Goal: Find specific page/section: Find specific page/section

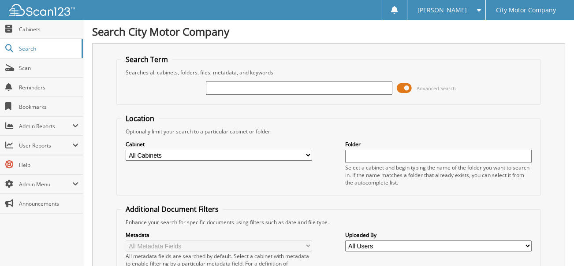
click at [249, 90] on input "text" at bounding box center [299, 88] width 187 height 13
type input "102681"
drag, startPoint x: 234, startPoint y: 86, endPoint x: 195, endPoint y: 87, distance: 39.2
click at [195, 87] on div "102681 Advanced Search" at bounding box center [328, 88] width 415 height 24
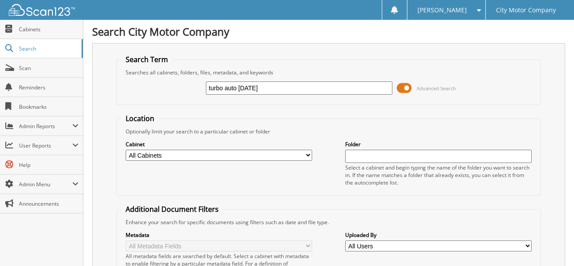
type input "turbo auto [DATE]"
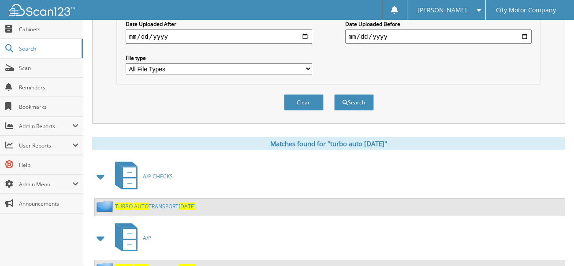
scroll to position [294, 0]
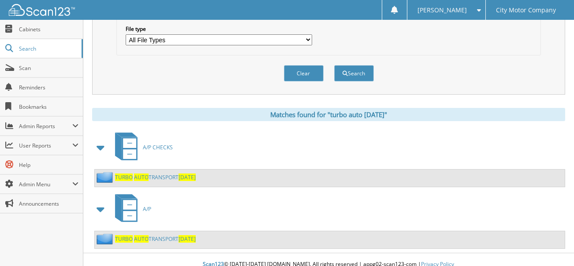
click at [139, 235] on span "AUTO" at bounding box center [141, 238] width 15 height 7
